Goal: Task Accomplishment & Management: Manage account settings

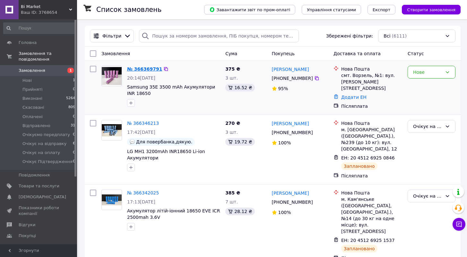
click at [130, 68] on link "№ 366369791" at bounding box center [144, 68] width 35 height 5
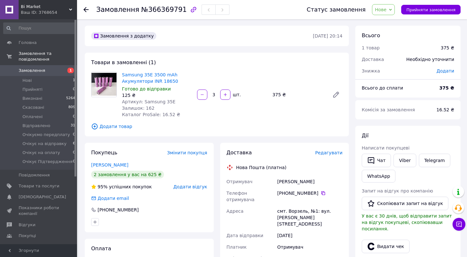
click at [389, 15] on span "Нове" at bounding box center [383, 9] width 23 height 11
click at [389, 22] on li "Прийнято" at bounding box center [400, 23] width 57 height 10
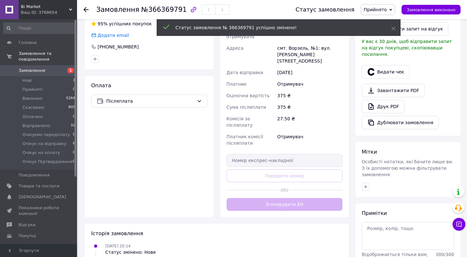
scroll to position [194, 0]
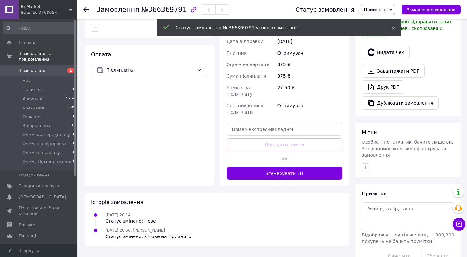
click at [287, 161] on div "Доставка Редагувати Нова Пошта (платна) Отримувач Станіславський Дмитро Телефон…" at bounding box center [284, 68] width 129 height 238
click at [288, 167] on button "Згенерувати ЕН" at bounding box center [285, 173] width 116 height 13
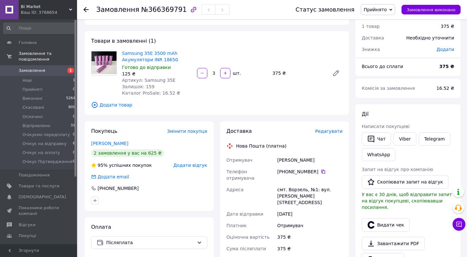
scroll to position [14, 0]
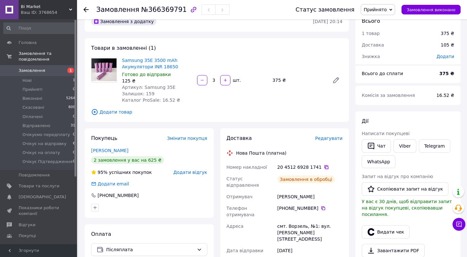
click at [325, 166] on icon at bounding box center [327, 167] width 4 height 4
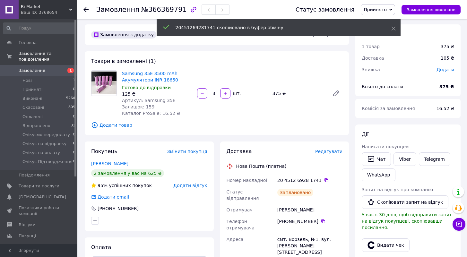
scroll to position [0, 0]
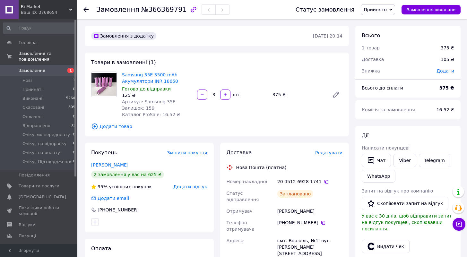
click at [380, 13] on span "Прийнято" at bounding box center [378, 9] width 34 height 11
click at [402, 69] on li "Очікує на відправку" at bounding box center [389, 71] width 57 height 10
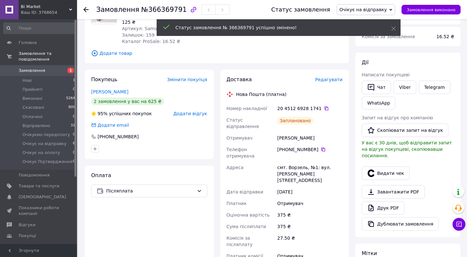
scroll to position [75, 0]
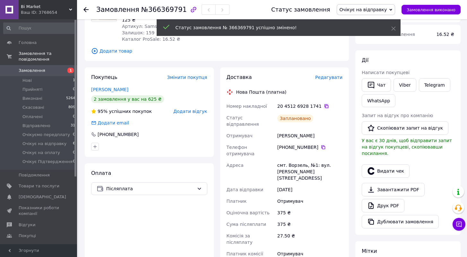
click at [324, 104] on icon at bounding box center [326, 106] width 5 height 5
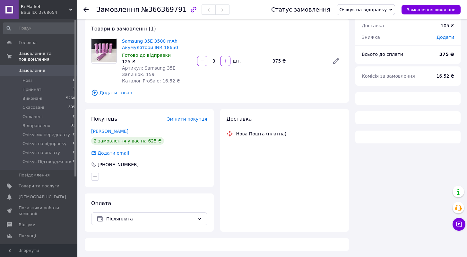
scroll to position [36, 0]
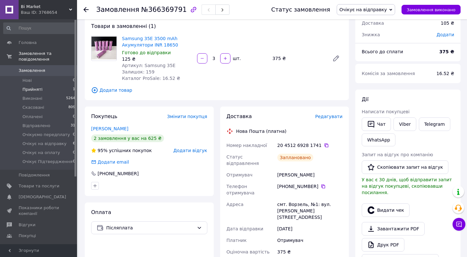
click at [45, 89] on li "Прийняті 1" at bounding box center [39, 89] width 79 height 9
